Goal: Task Accomplishment & Management: Manage account settings

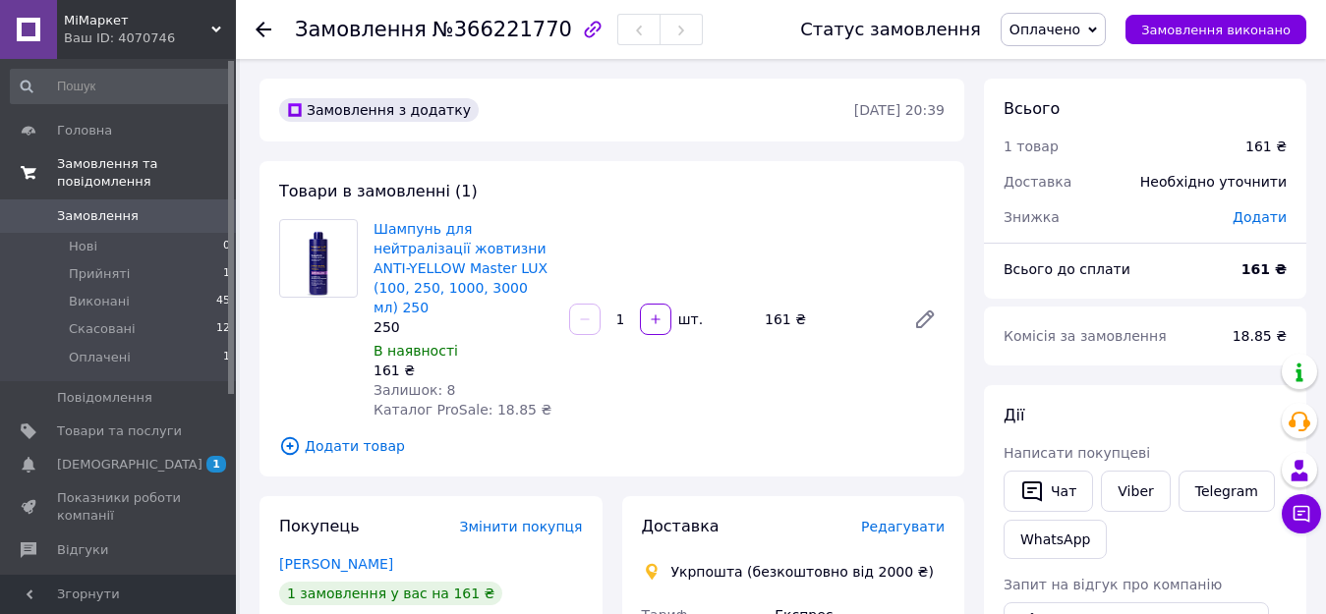
scroll to position [98, 0]
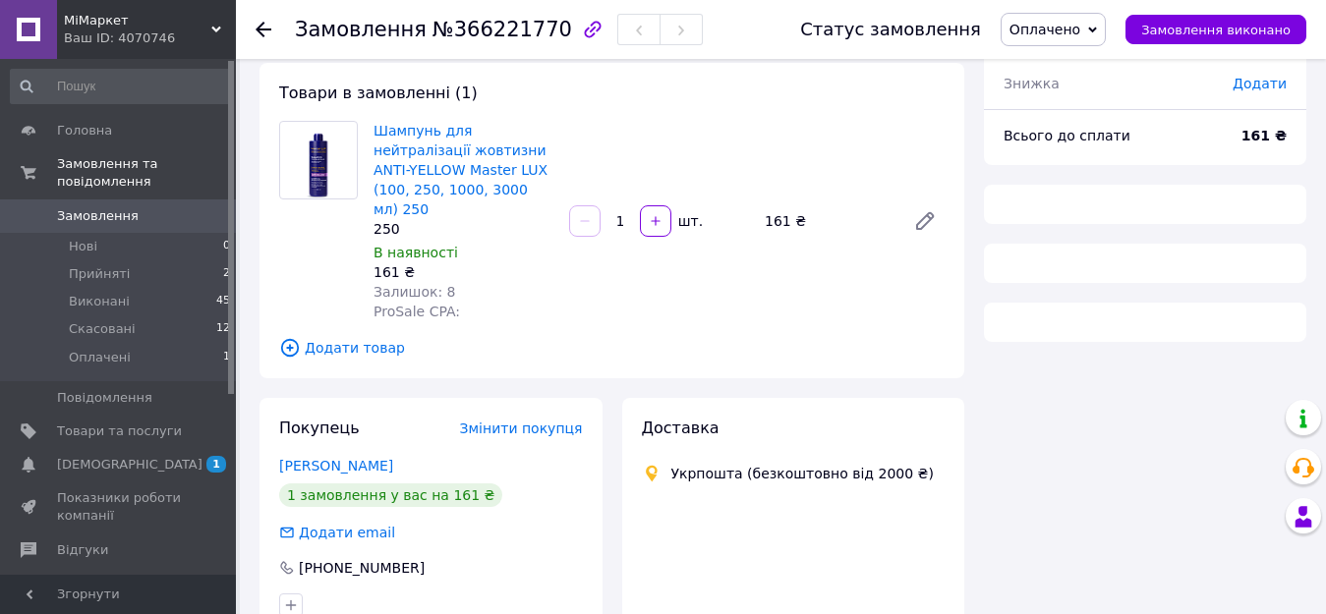
scroll to position [98, 0]
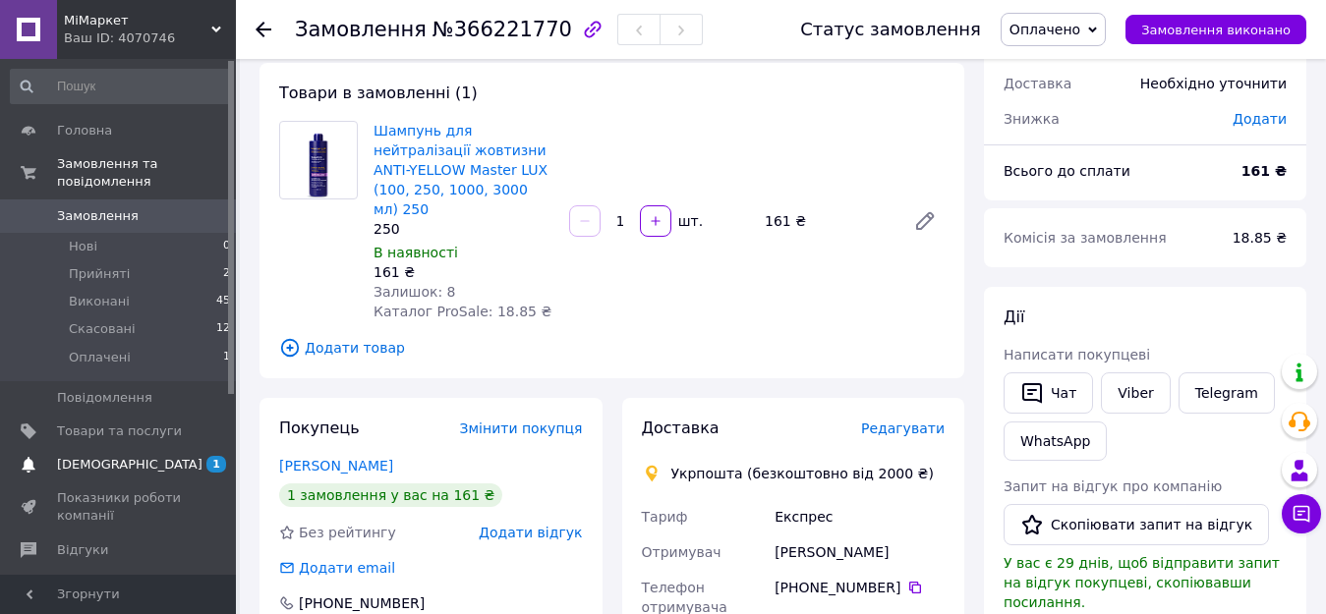
click at [78, 456] on span "[DEMOGRAPHIC_DATA]" at bounding box center [129, 465] width 145 height 18
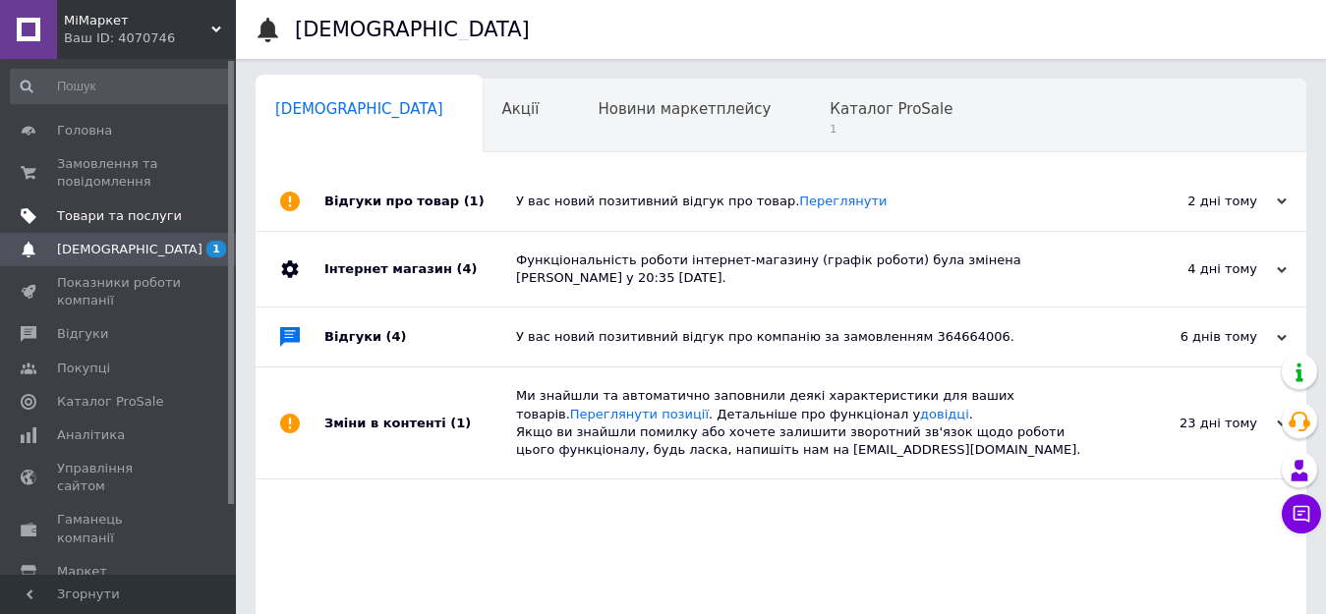
click at [81, 216] on span "Товари та послуги" at bounding box center [119, 216] width 125 height 18
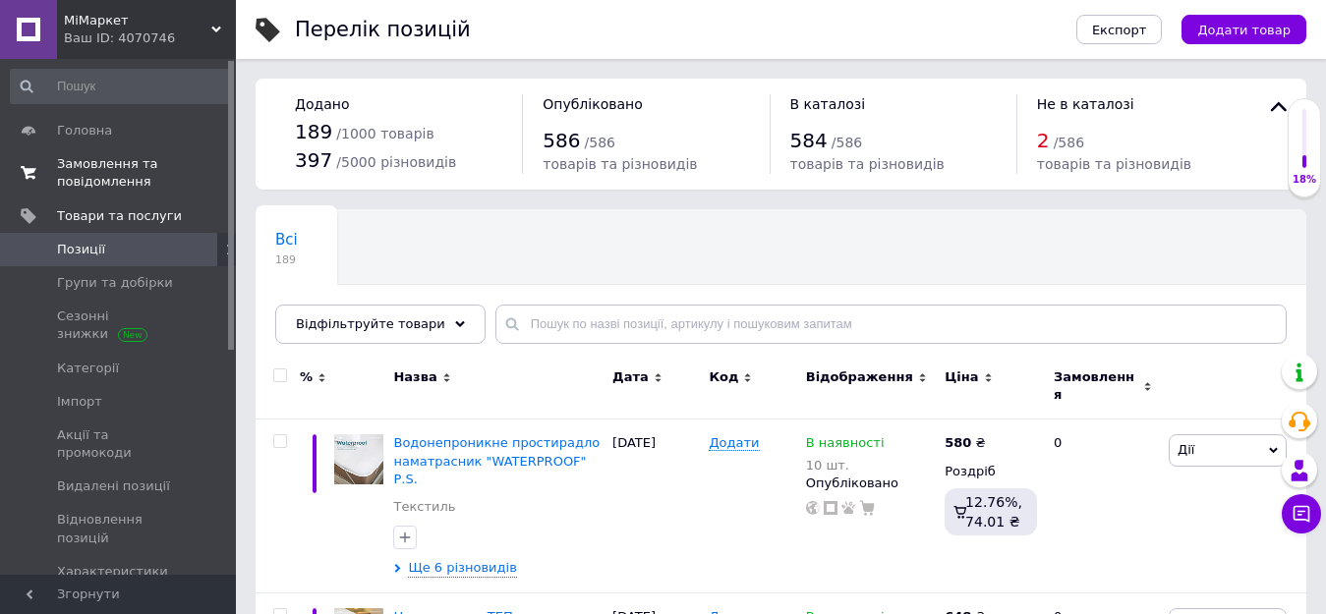
click at [87, 176] on span "Замовлення та повідомлення" at bounding box center [119, 172] width 125 height 35
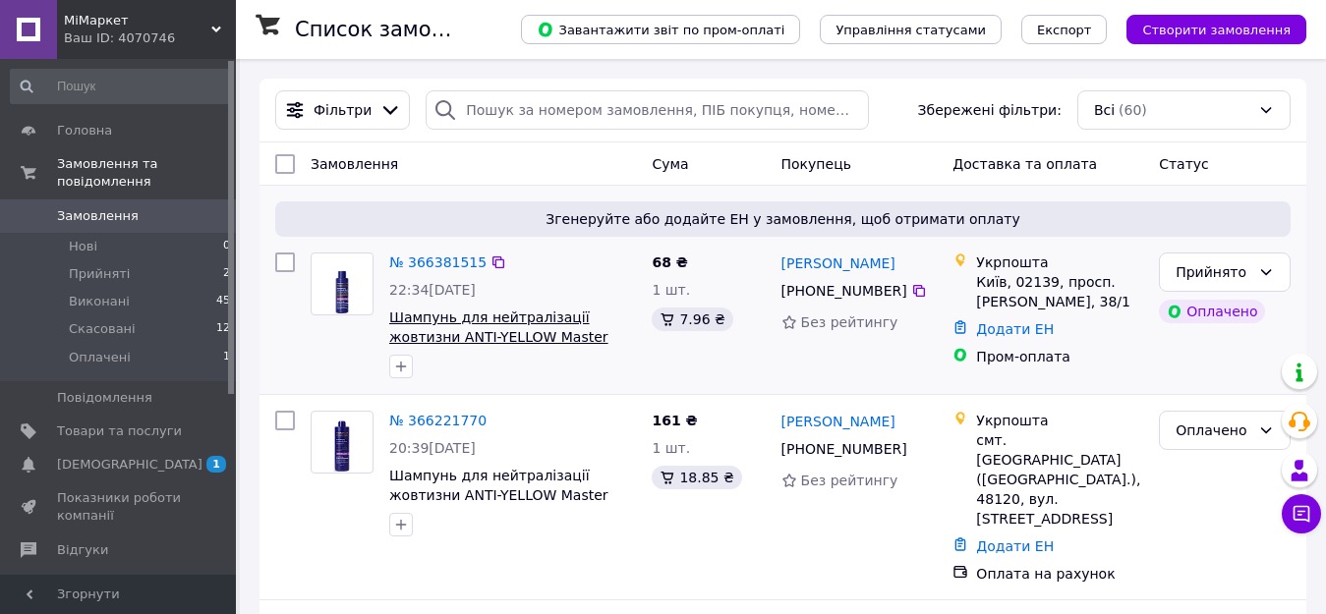
click at [440, 318] on span "Шампунь для нейтралізації жовтизни ANTI-YELLOW Master LUX (100, 250, 1000, 3000…" at bounding box center [498, 337] width 219 height 55
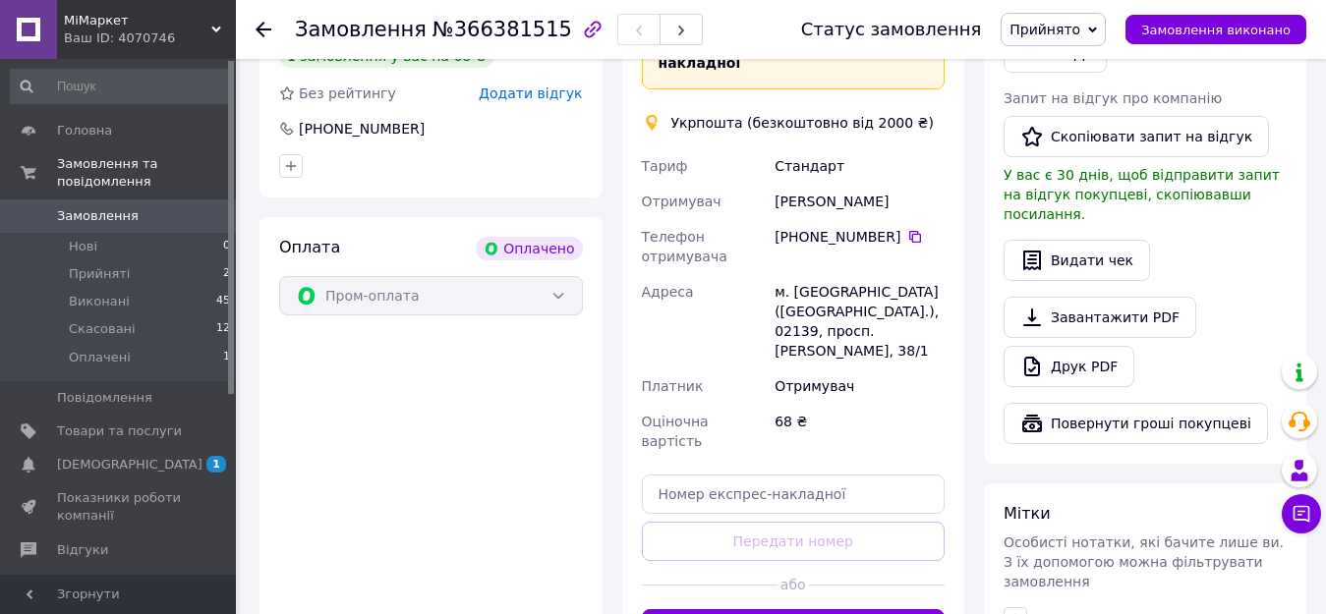
scroll to position [393, 0]
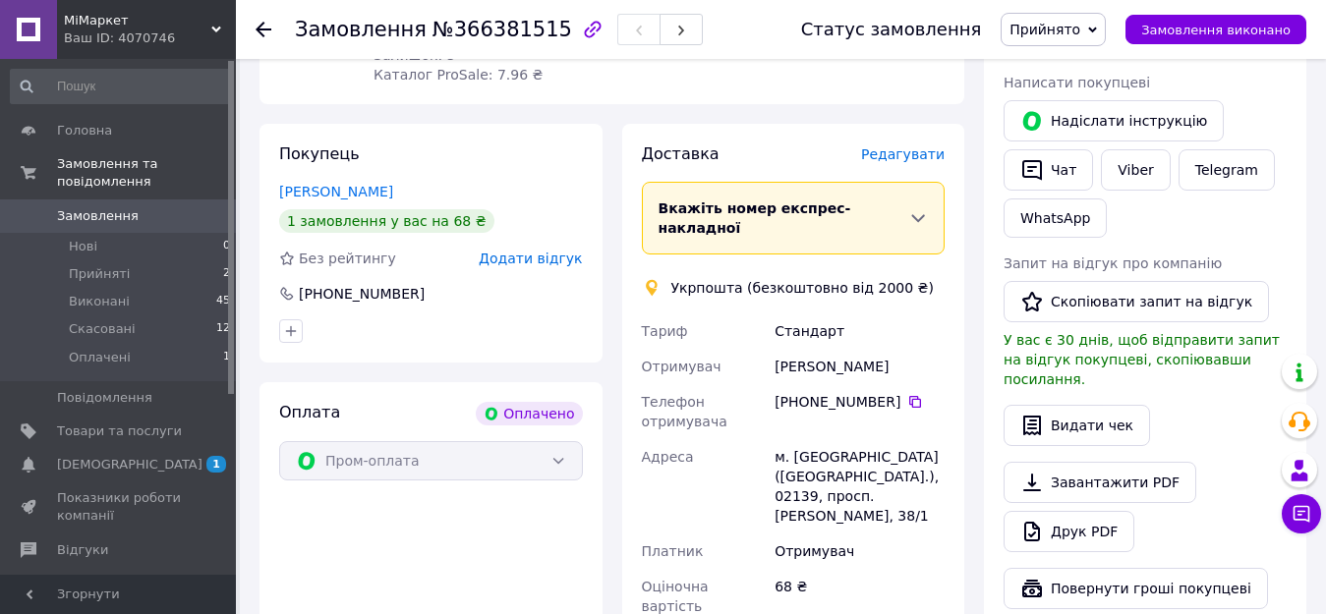
click at [900, 199] on div "Вкажіть номер експрес-накладної" at bounding box center [784, 218] width 251 height 39
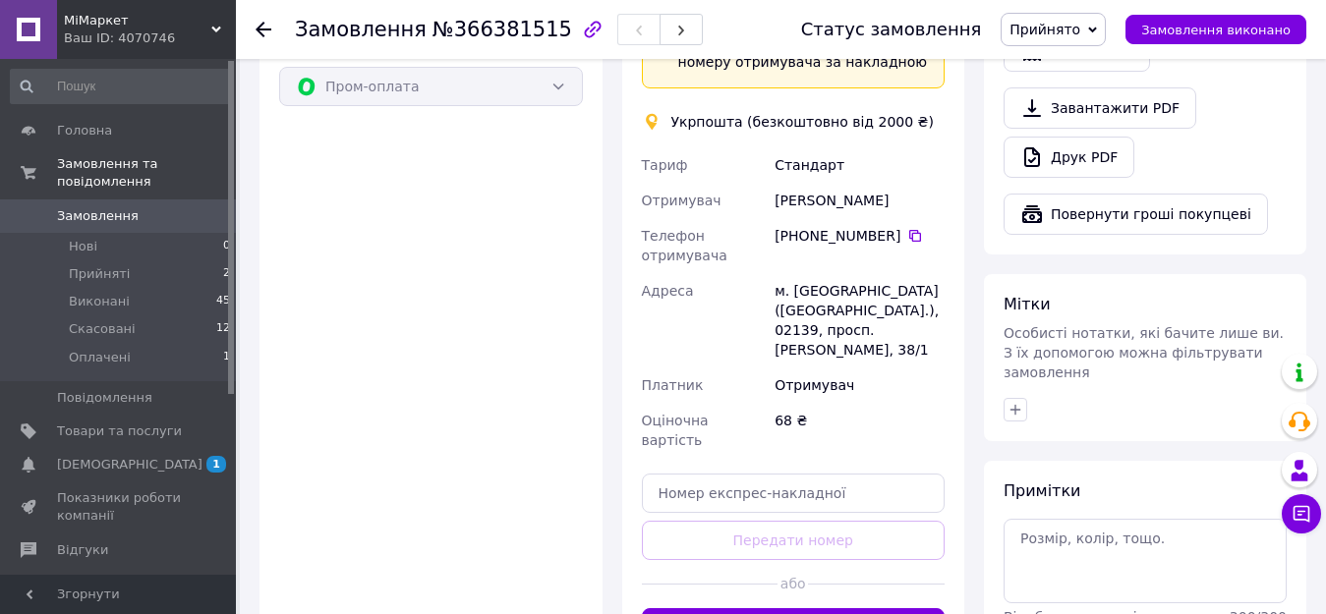
scroll to position [786, 0]
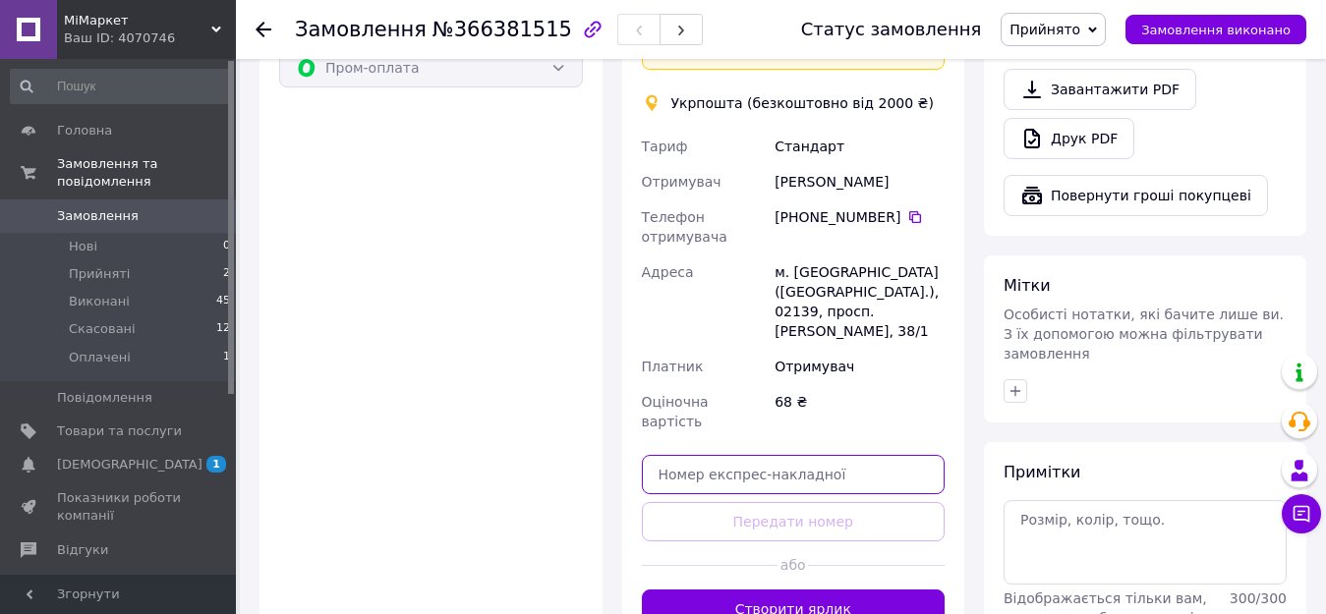
click at [713, 455] on input "text" at bounding box center [794, 474] width 304 height 39
click at [797, 429] on div "Доставка Редагувати Вкажіть номер експрес-накладної Обов'язково введіть номер е…" at bounding box center [794, 189] width 304 height 879
click at [779, 590] on button "Створити ярлик" at bounding box center [794, 609] width 304 height 39
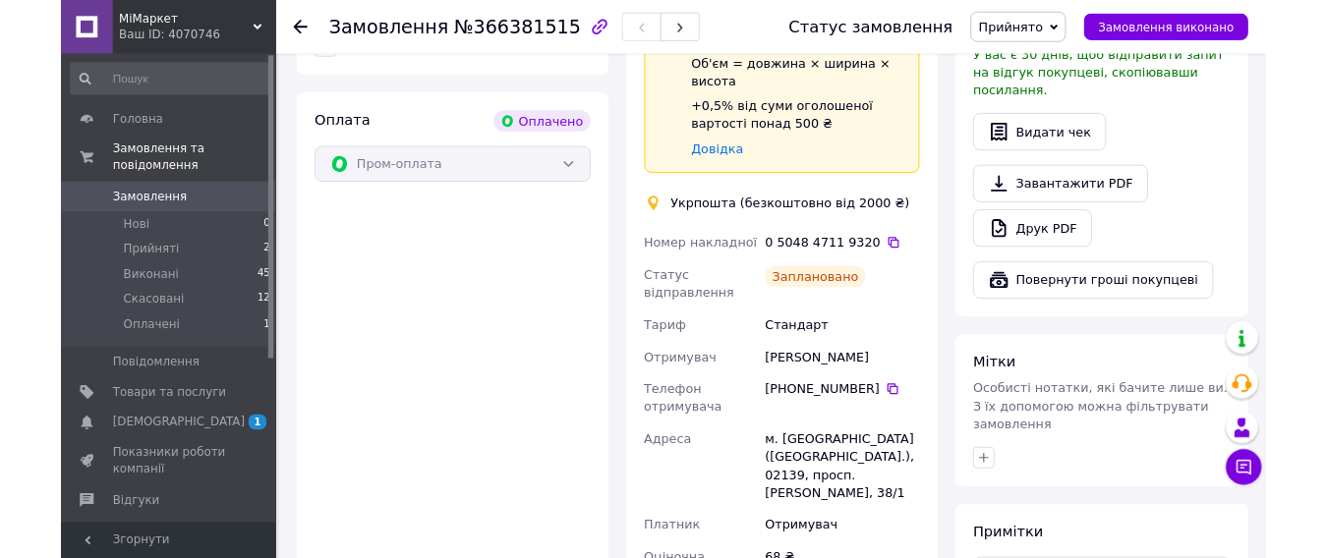
scroll to position [885, 0]
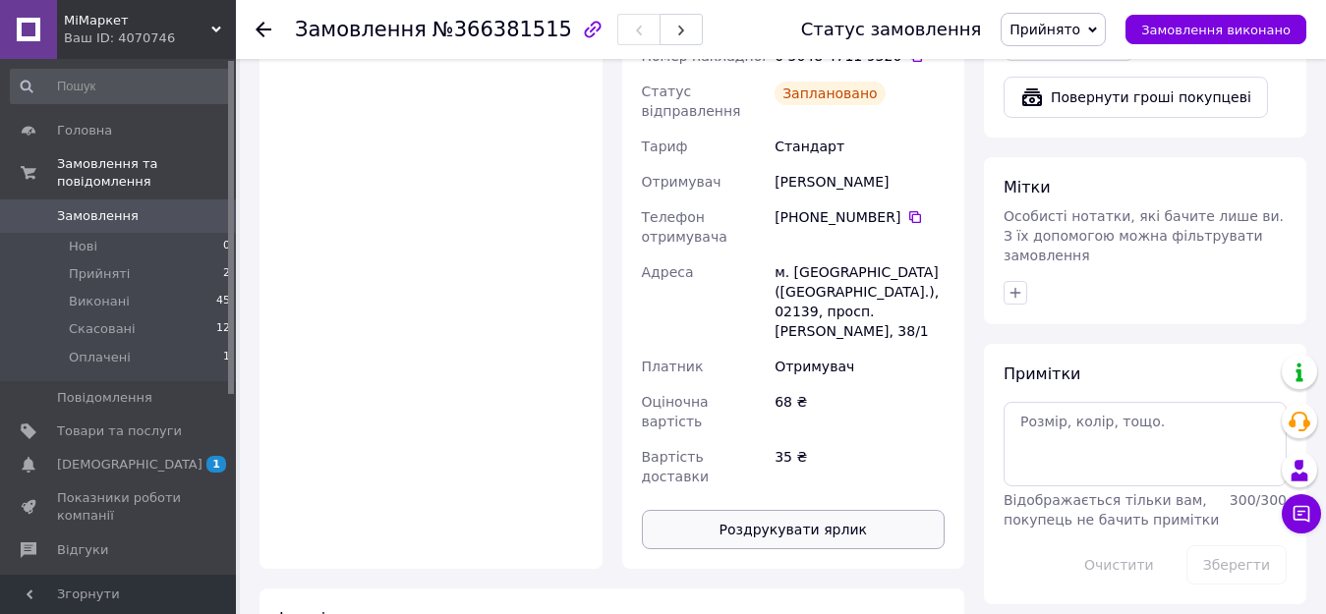
click at [805, 510] on button "Роздрукувати ярлик" at bounding box center [794, 529] width 304 height 39
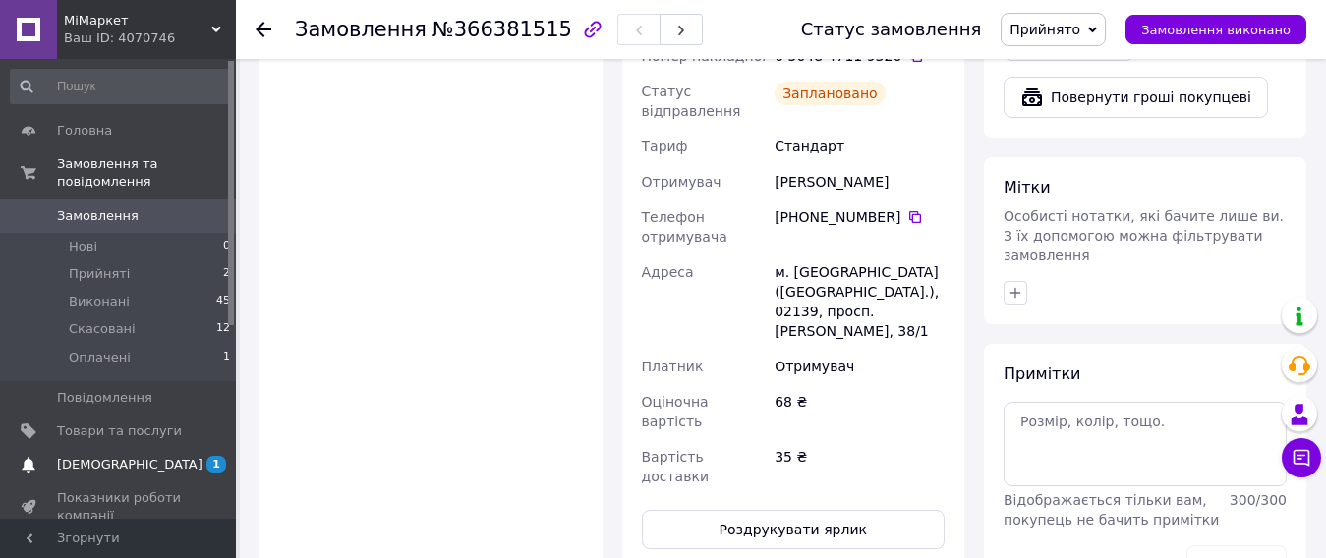
click at [84, 456] on span "[DEMOGRAPHIC_DATA]" at bounding box center [129, 465] width 145 height 18
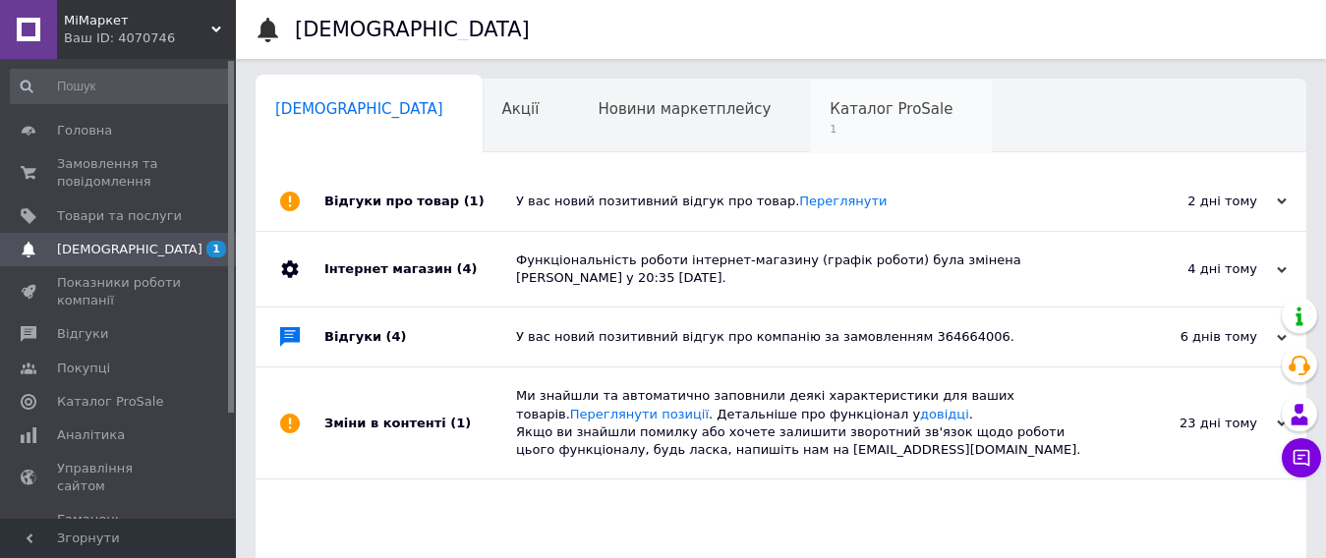
click at [830, 116] on span "Каталог ProSale" at bounding box center [891, 109] width 123 height 18
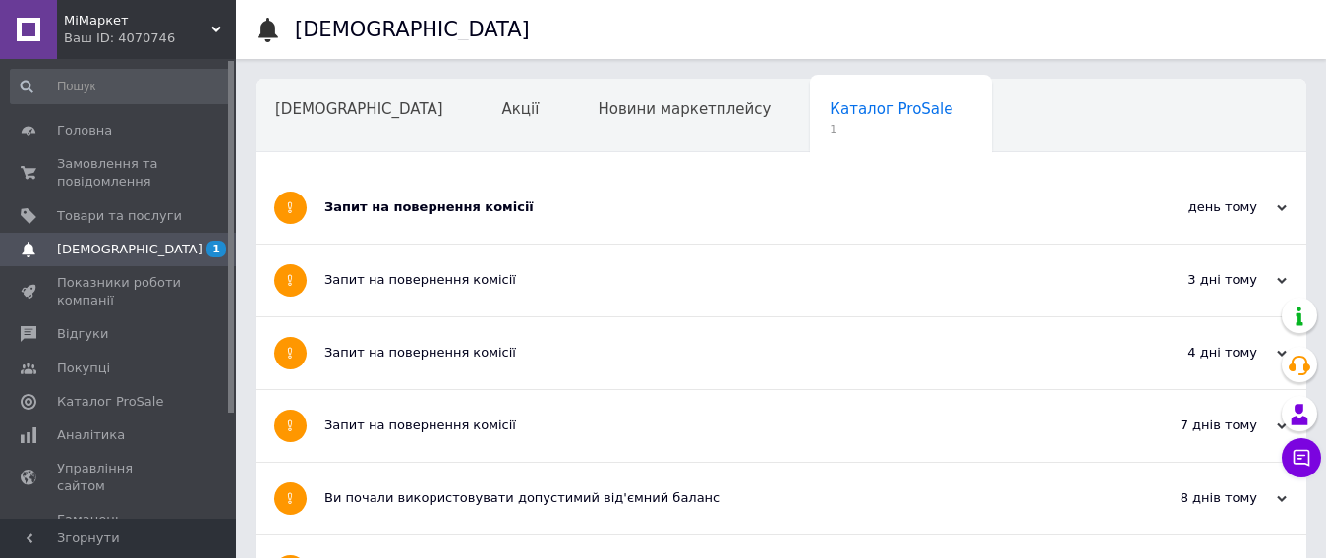
click at [485, 204] on div "Запит на повернення комісії" at bounding box center [707, 208] width 766 height 18
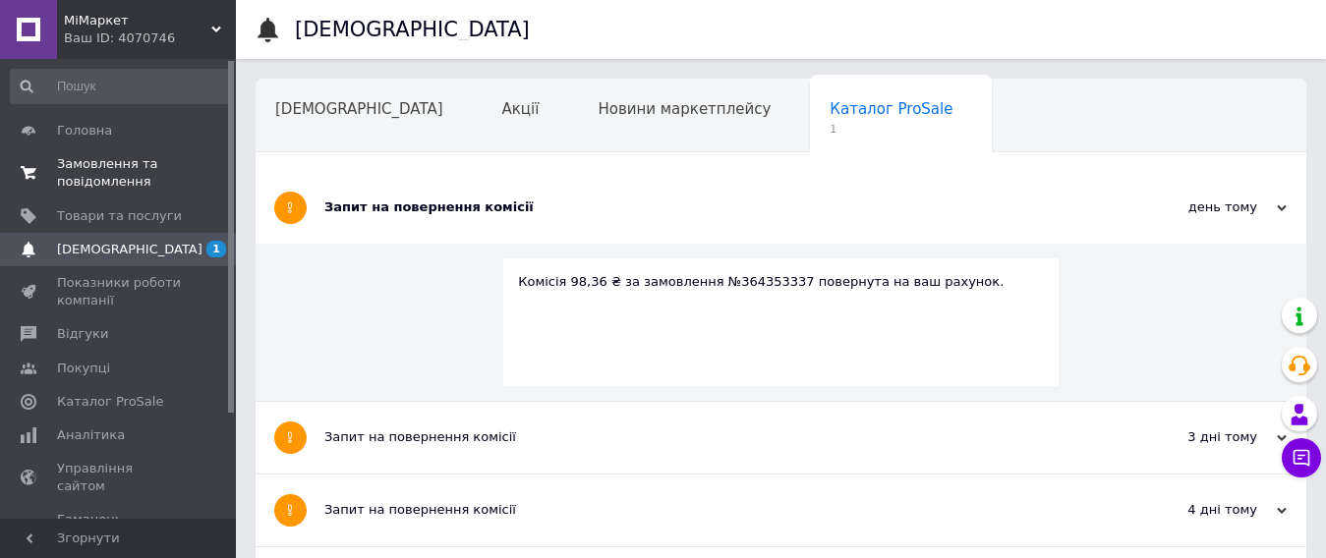
click at [78, 166] on span "Замовлення та повідомлення" at bounding box center [119, 172] width 125 height 35
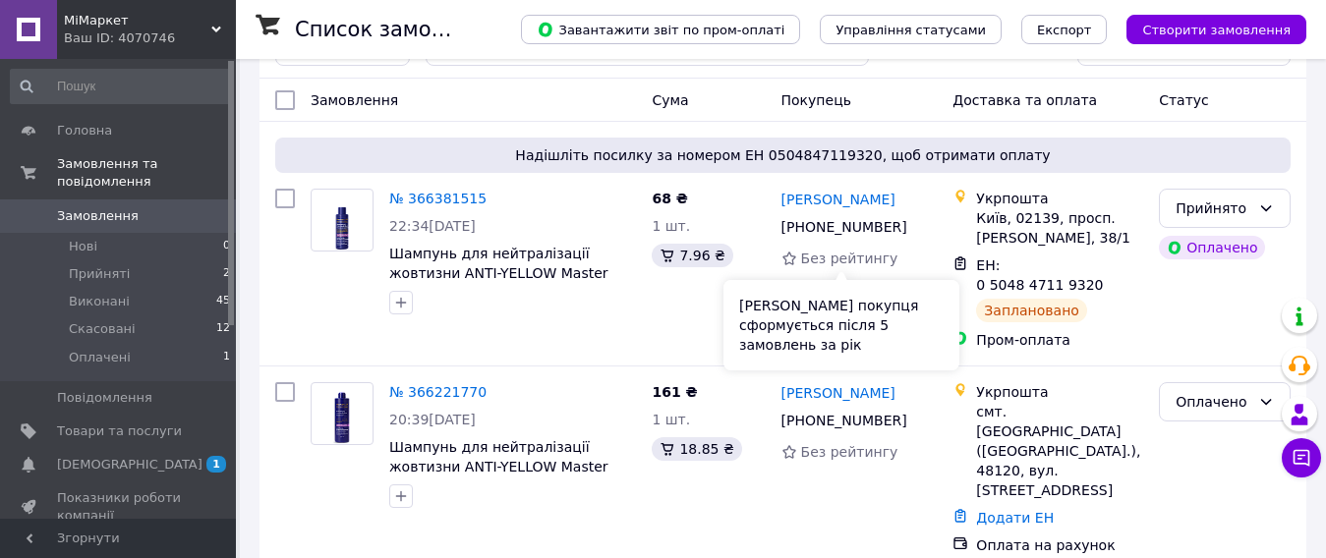
scroll to position [98, 0]
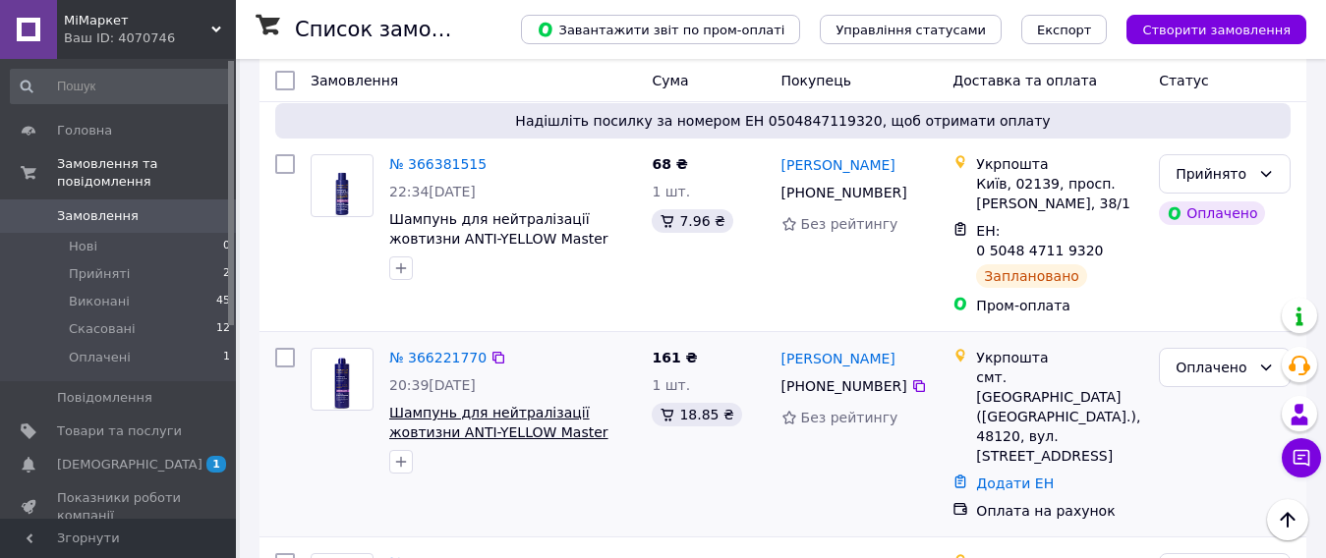
click at [505, 405] on span "Шампунь для нейтралізації жовтизни ANTI-YELLOW Master LUX (100, 250, 1000, 3000…" at bounding box center [511, 432] width 245 height 55
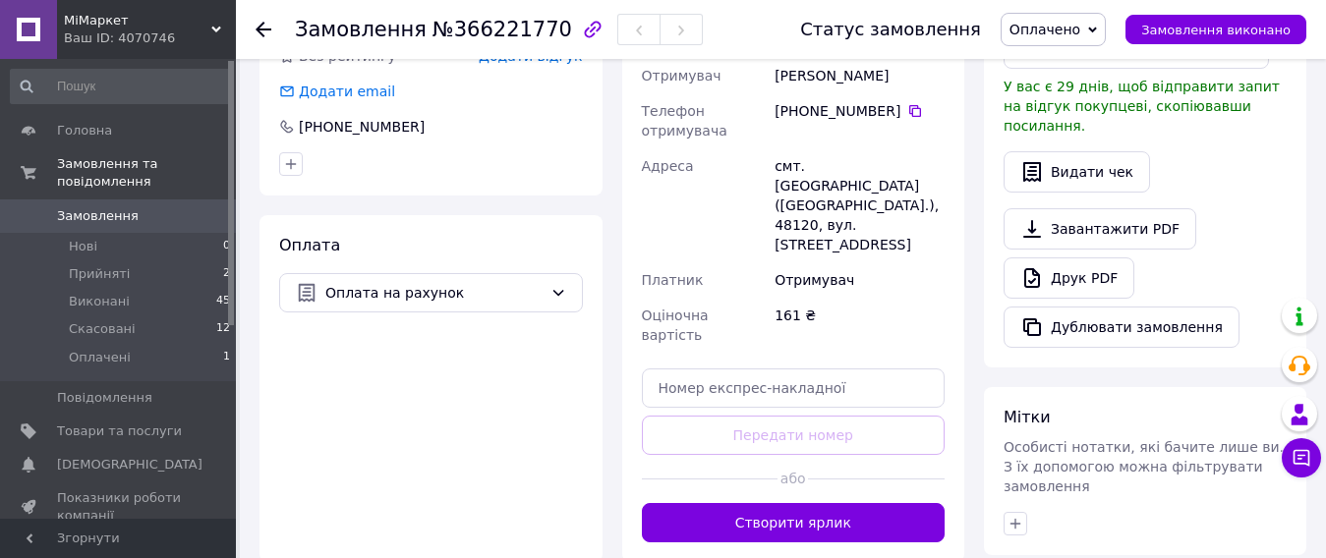
scroll to position [590, 0]
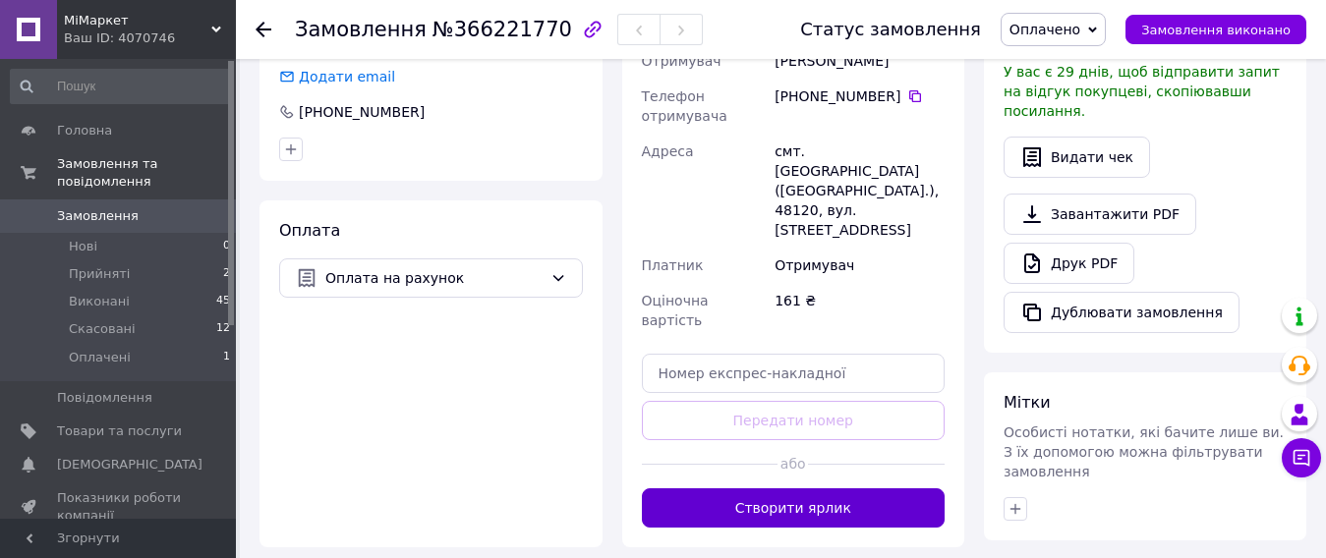
click at [781, 489] on button "Створити ярлик" at bounding box center [794, 508] width 304 height 39
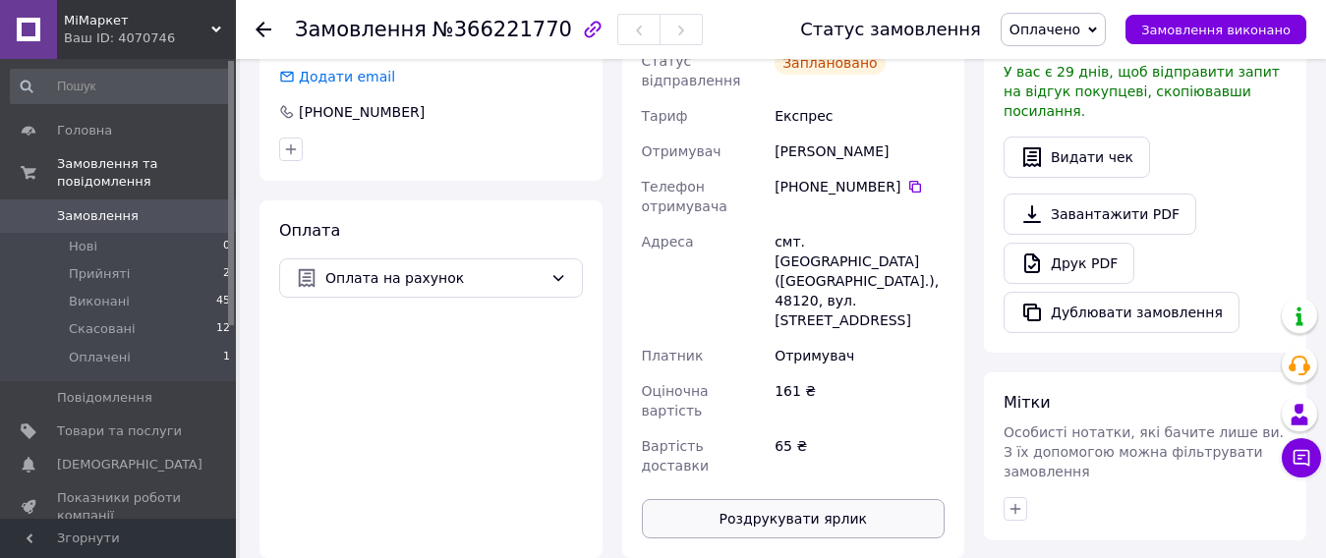
click at [773, 499] on button "Роздрукувати ярлик" at bounding box center [794, 518] width 304 height 39
